Goal: Information Seeking & Learning: Learn about a topic

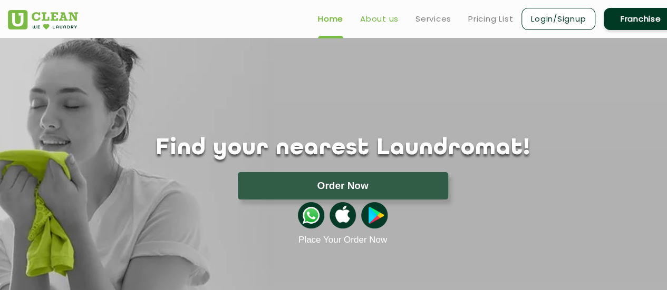
click at [374, 19] on link "About us" at bounding box center [379, 19] width 38 height 13
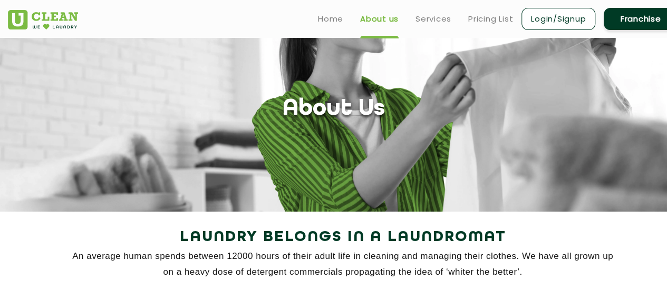
scroll to position [9, 0]
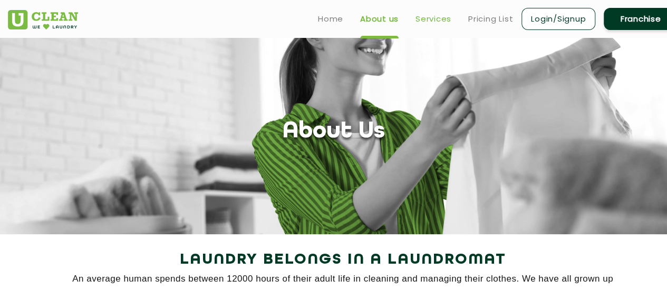
click at [427, 19] on link "Services" at bounding box center [433, 19] width 36 height 13
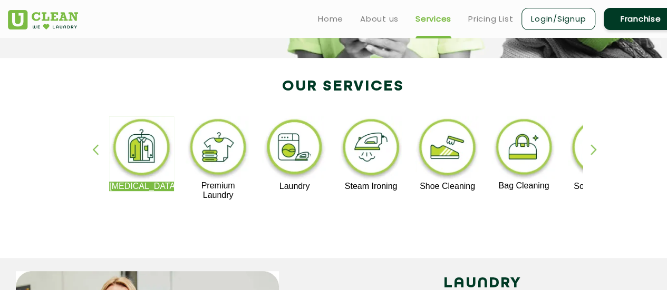
scroll to position [186, 0]
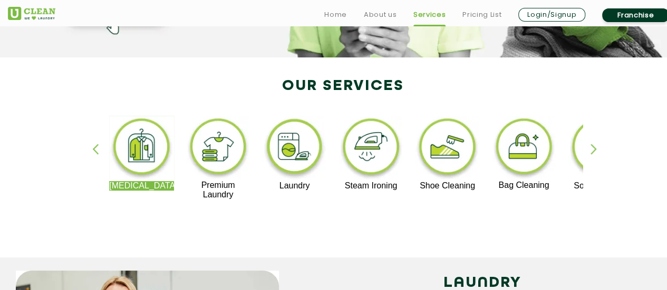
click at [594, 147] on div "button" at bounding box center [598, 158] width 16 height 29
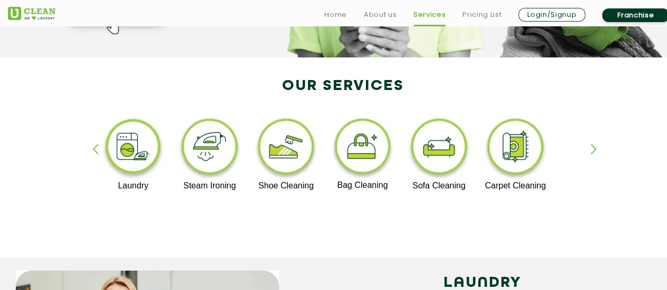
click at [594, 147] on div "button" at bounding box center [598, 158] width 16 height 29
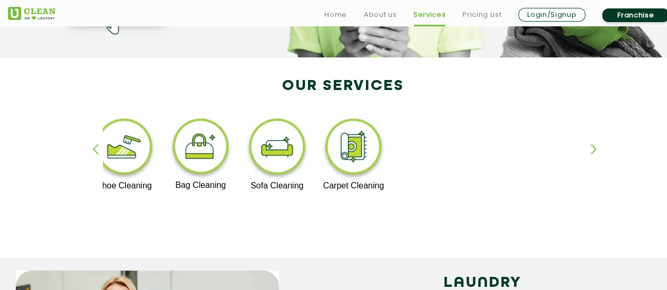
click at [93, 151] on div "button" at bounding box center [100, 158] width 16 height 29
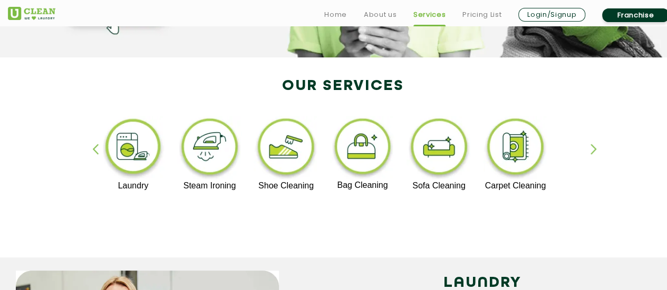
click at [93, 151] on div "button" at bounding box center [100, 158] width 16 height 29
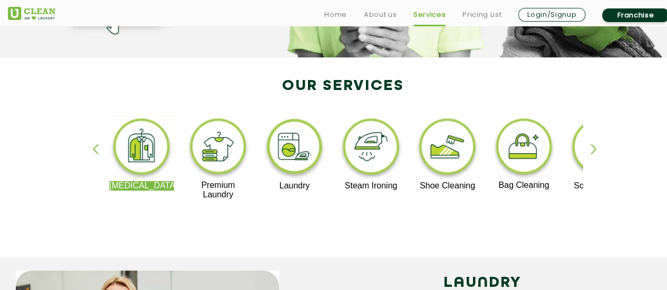
click at [292, 152] on img at bounding box center [294, 148] width 65 height 65
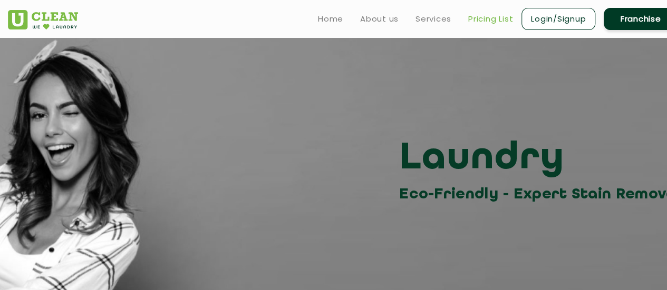
click at [477, 17] on link "Pricing List" at bounding box center [490, 19] width 45 height 13
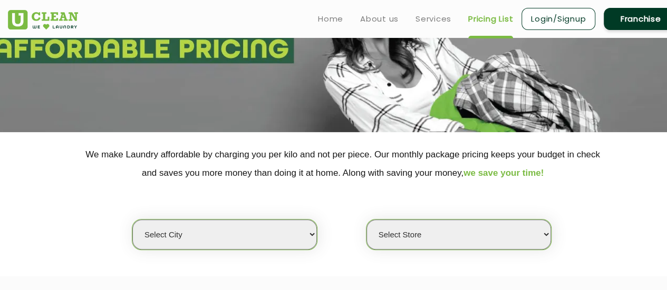
scroll to position [109, 0]
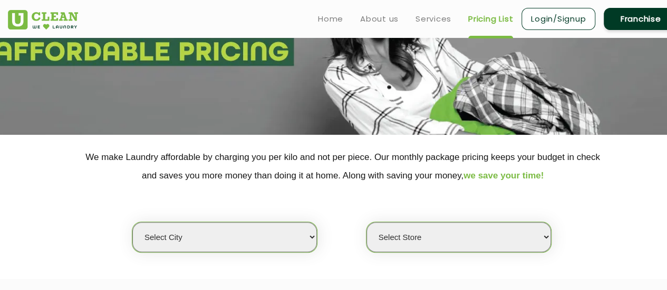
click at [304, 235] on select "Select city [GEOGRAPHIC_DATA] [GEOGRAPHIC_DATA] [GEOGRAPHIC_DATA] [GEOGRAPHIC_D…" at bounding box center [224, 237] width 184 height 30
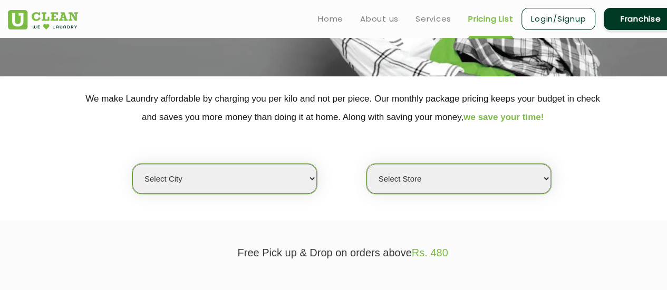
scroll to position [168, 0]
click at [313, 178] on select "Select city [GEOGRAPHIC_DATA] [GEOGRAPHIC_DATA] [GEOGRAPHIC_DATA] [GEOGRAPHIC_D…" at bounding box center [224, 178] width 184 height 30
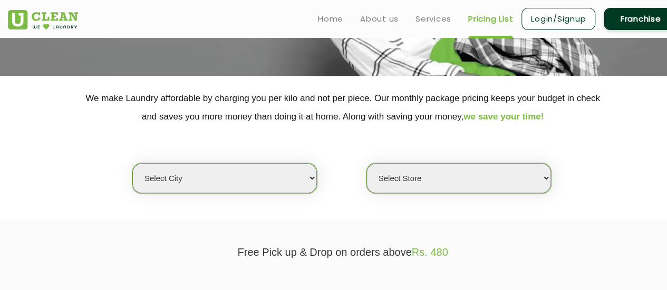
drag, startPoint x: 313, startPoint y: 178, endPoint x: 470, endPoint y: 179, distance: 157.0
click at [470, 163] on div "Select city [GEOGRAPHIC_DATA] [GEOGRAPHIC_DATA] [GEOGRAPHIC_DATA] [GEOGRAPHIC_D…" at bounding box center [343, 163] width 502 height 0
click at [470, 179] on select "Select Store" at bounding box center [458, 178] width 184 height 30
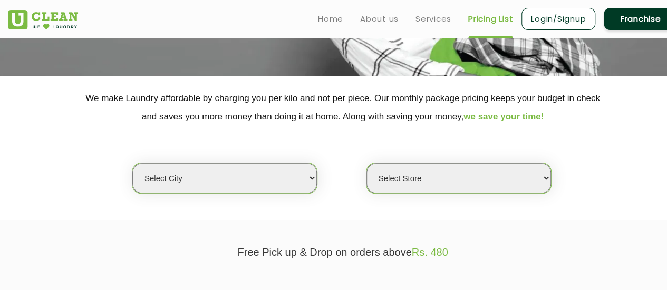
click at [301, 183] on select "Select city [GEOGRAPHIC_DATA] [GEOGRAPHIC_DATA] [GEOGRAPHIC_DATA] [GEOGRAPHIC_D…" at bounding box center [224, 178] width 184 height 30
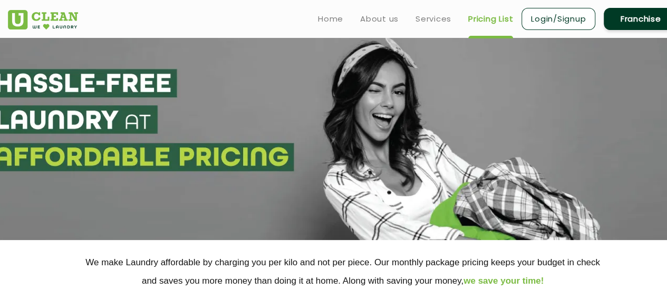
scroll to position [0, 0]
